Goal: Manage account settings

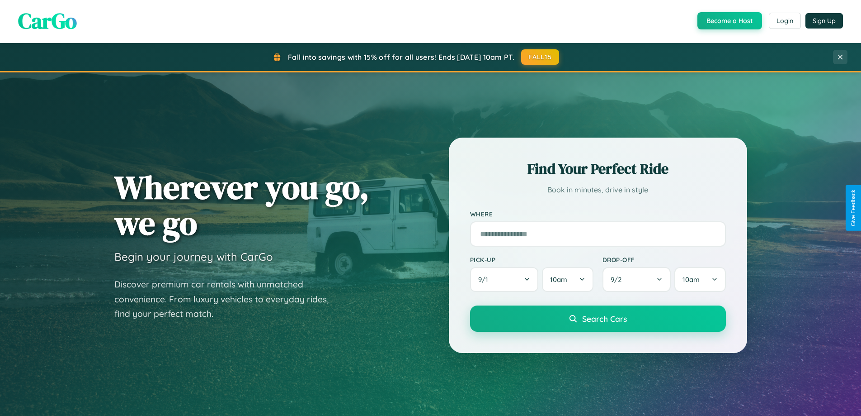
scroll to position [390, 0]
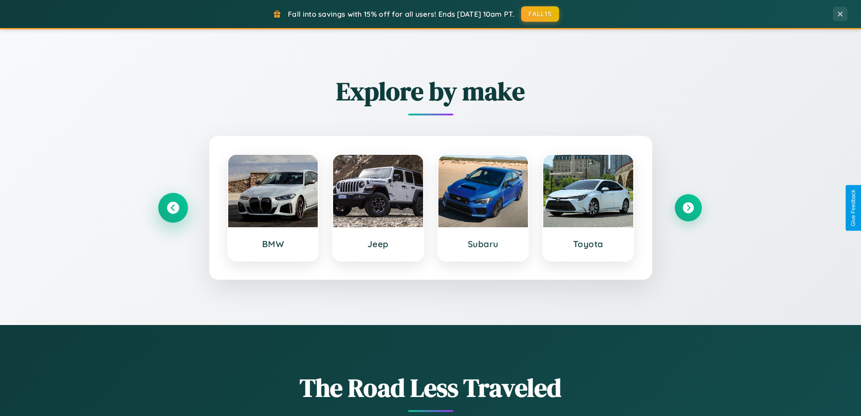
click at [173, 208] on icon at bounding box center [173, 208] width 12 height 12
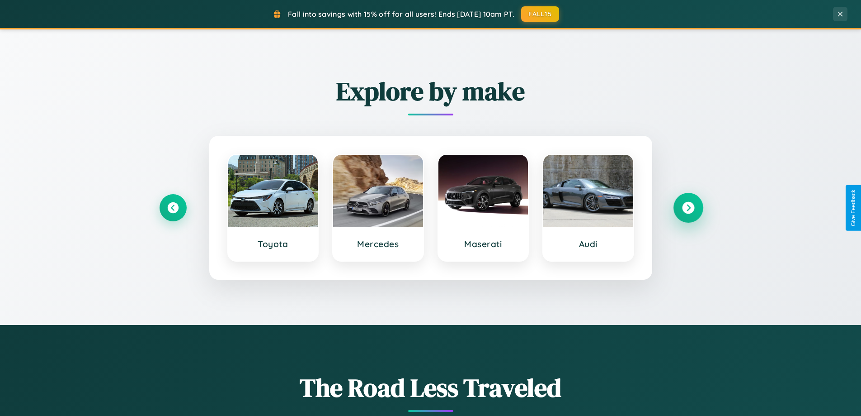
click at [688, 208] on icon at bounding box center [688, 208] width 12 height 12
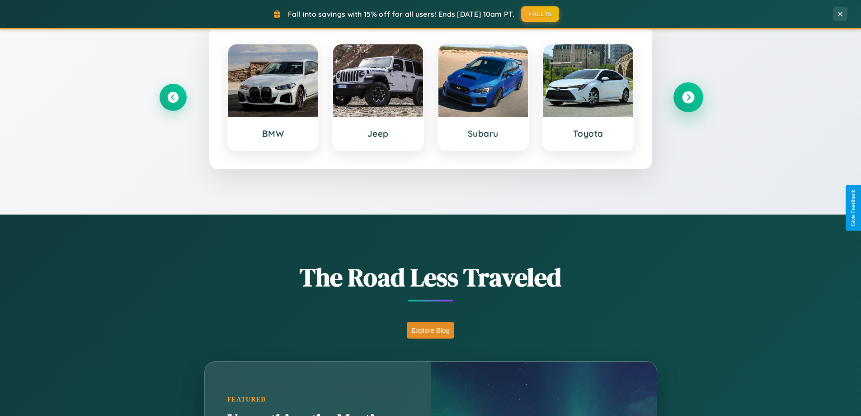
scroll to position [622, 0]
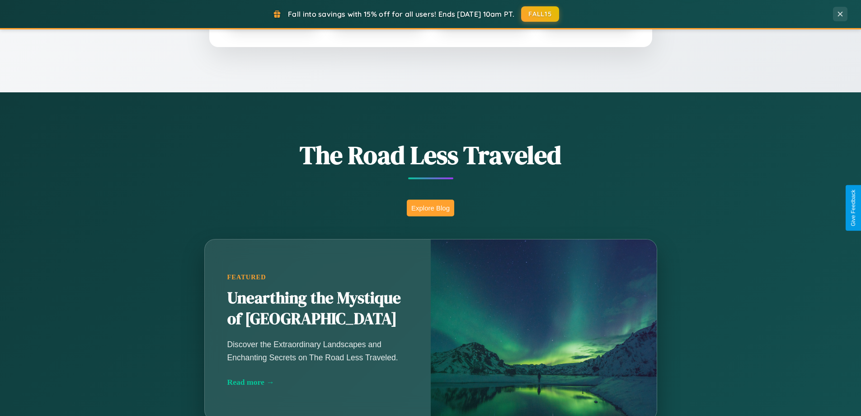
click at [430, 208] on button "Explore Blog" at bounding box center [430, 207] width 47 height 17
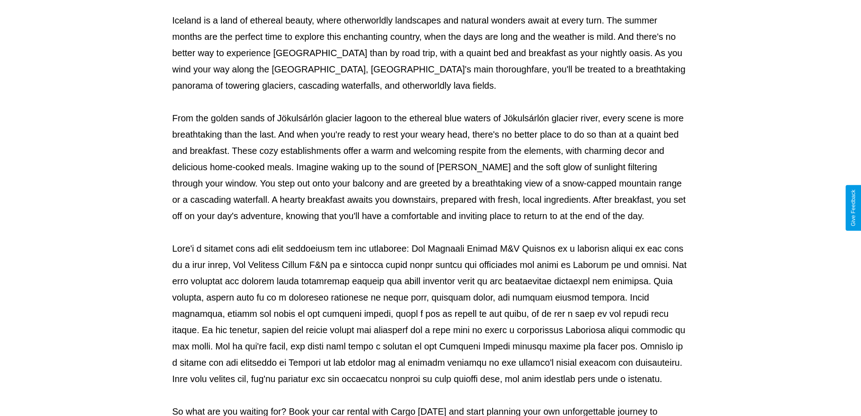
scroll to position [293, 0]
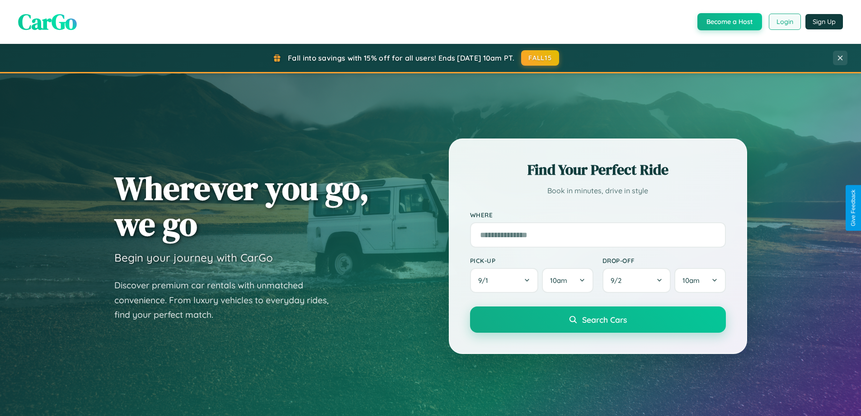
click at [785, 22] on button "Login" at bounding box center [785, 22] width 32 height 16
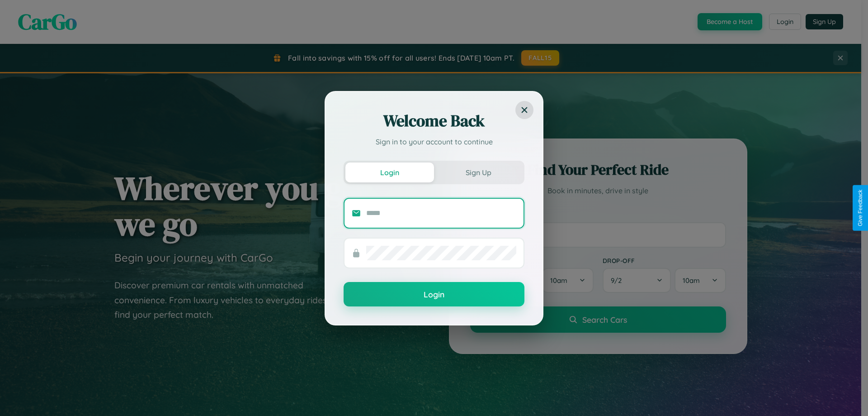
click at [441, 213] on input "text" at bounding box center [441, 213] width 150 height 14
type input "**********"
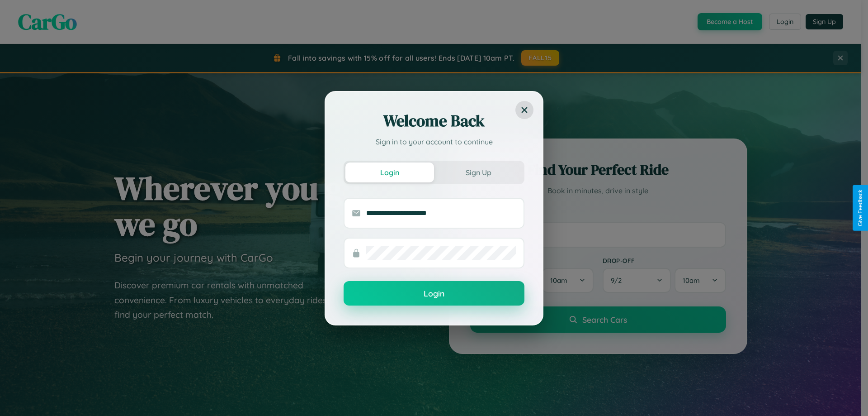
click at [434, 293] on button "Login" at bounding box center [434, 293] width 181 height 24
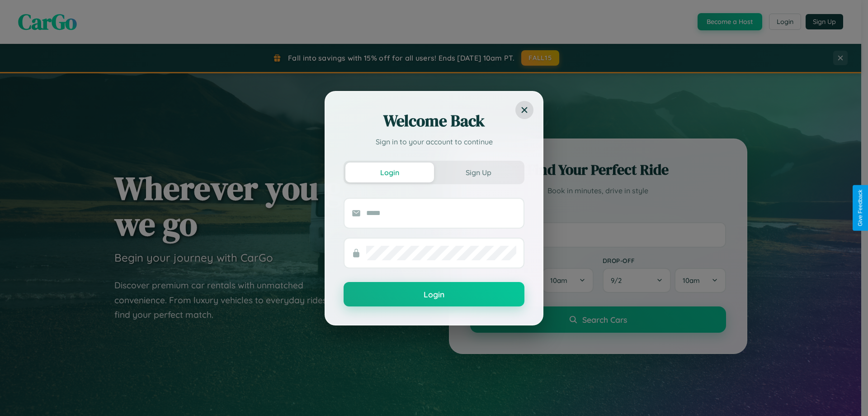
click at [785, 22] on div "Welcome Back Sign in to your account to continue Login Sign Up Login" at bounding box center [434, 208] width 868 height 416
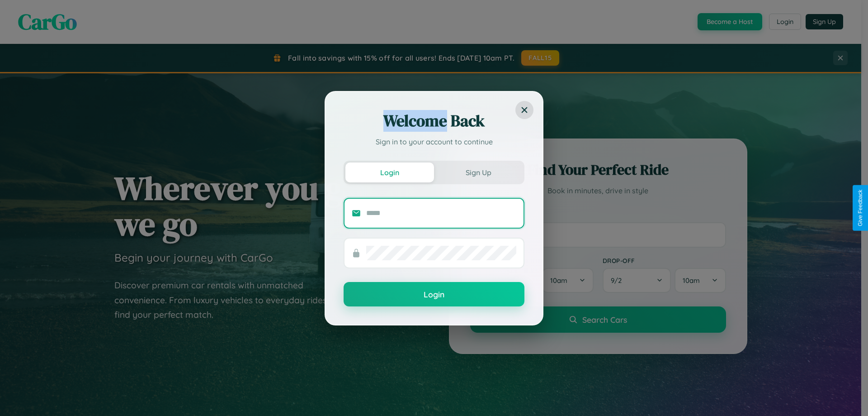
click at [441, 213] on input "text" at bounding box center [441, 213] width 150 height 14
type input "**********"
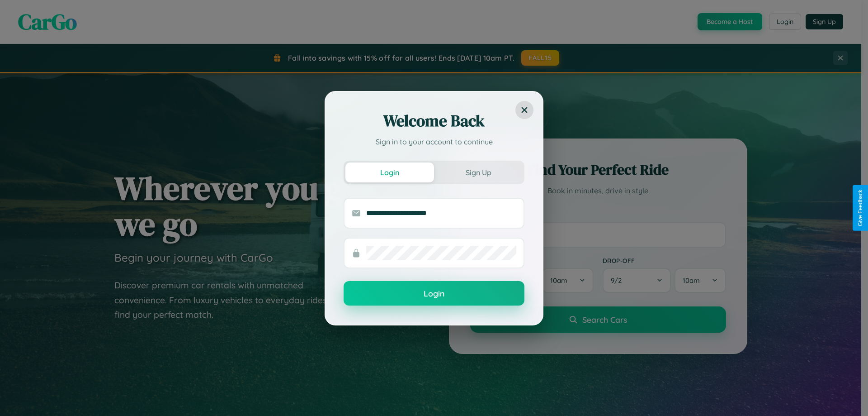
click at [434, 293] on button "Login" at bounding box center [434, 293] width 181 height 24
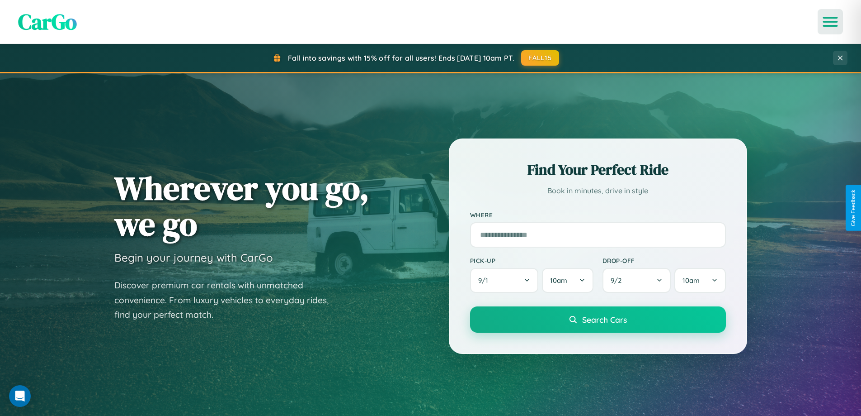
click at [831, 22] on icon "Open menu" at bounding box center [830, 22] width 13 height 8
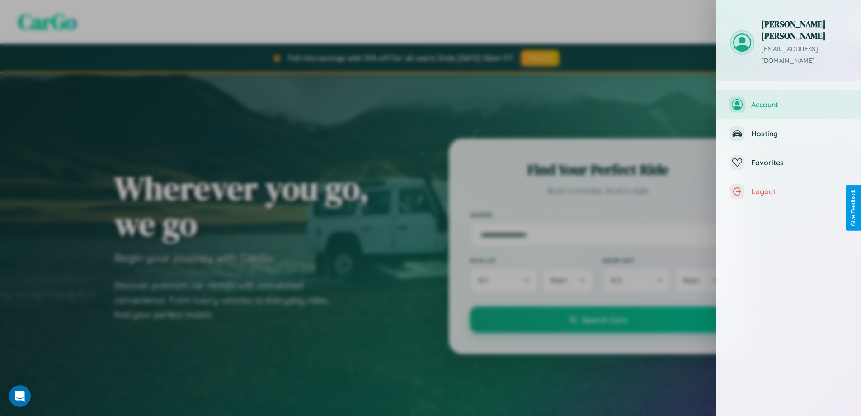
click at [789, 100] on span "Account" at bounding box center [800, 104] width 96 height 9
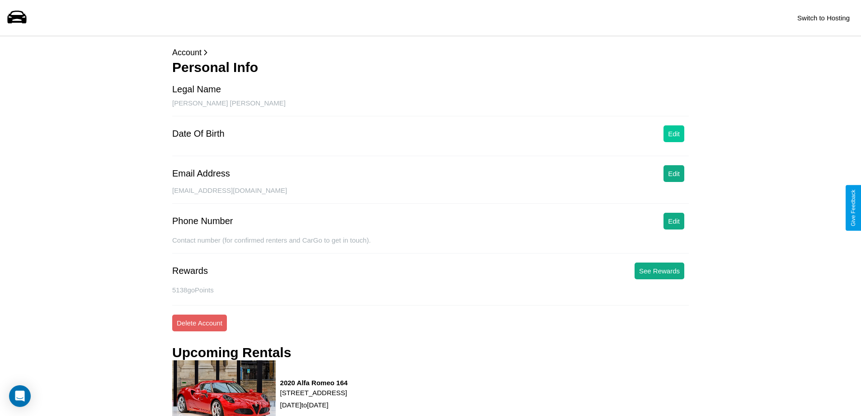
click at [674, 133] on button "Edit" at bounding box center [674, 133] width 21 height 17
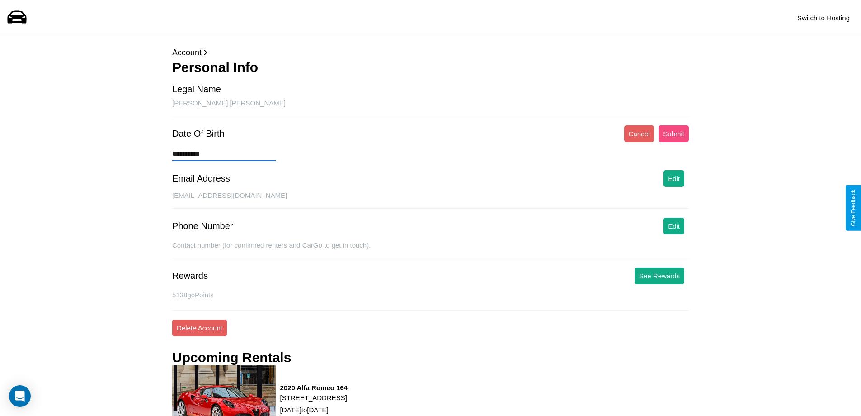
type input "**********"
click at [674, 133] on button "Submit" at bounding box center [674, 133] width 30 height 17
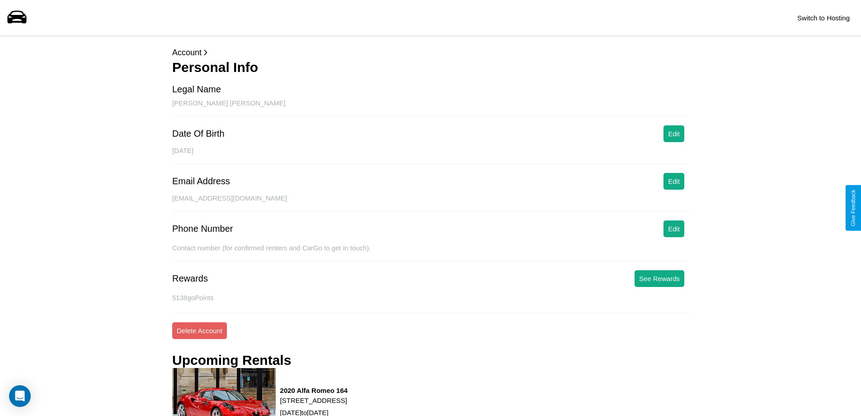
scroll to position [328, 0]
